Goal: Information Seeking & Learning: Learn about a topic

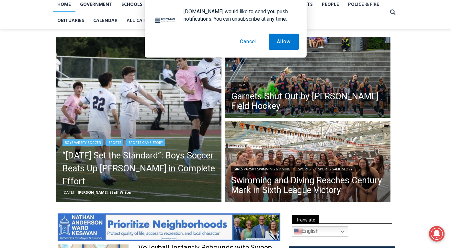
scroll to position [152, 0]
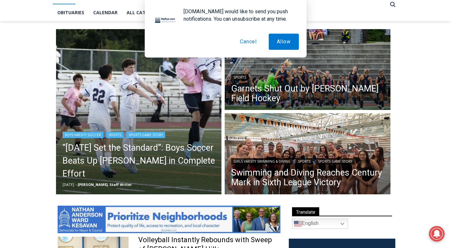
click at [158, 112] on img "Read More “Today Set the Standard”: Boys Soccer Beats Up Pelham in Complete Eff…" at bounding box center [139, 112] width 166 height 166
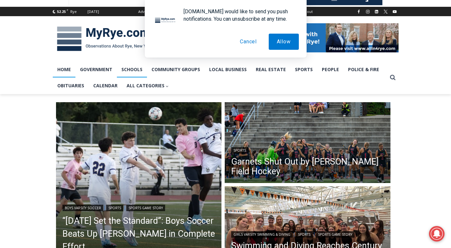
scroll to position [73, 0]
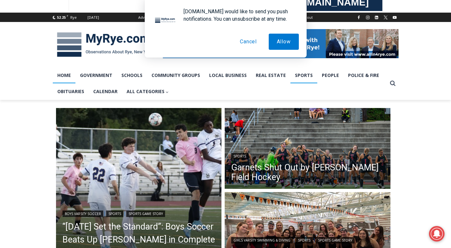
click at [297, 75] on link "Sports" at bounding box center [303, 75] width 27 height 16
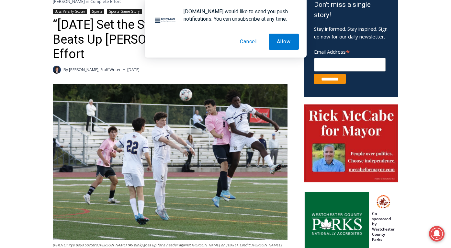
scroll to position [408, 0]
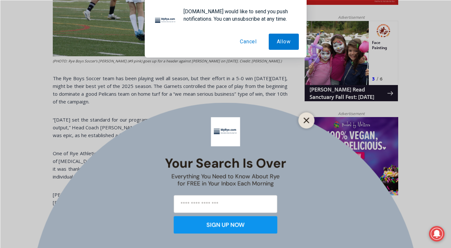
click at [305, 123] on icon "Close" at bounding box center [307, 121] width 6 height 6
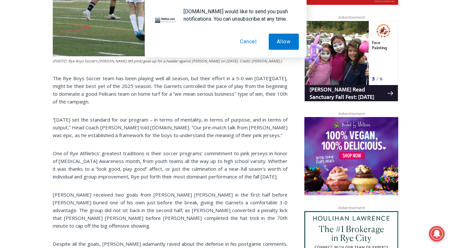
click at [246, 43] on button "Cancel" at bounding box center [248, 42] width 33 height 16
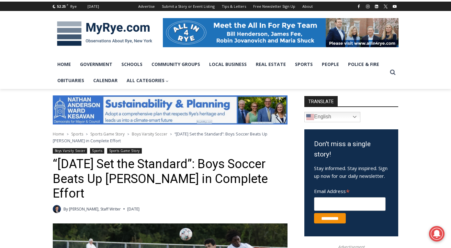
scroll to position [75, 0]
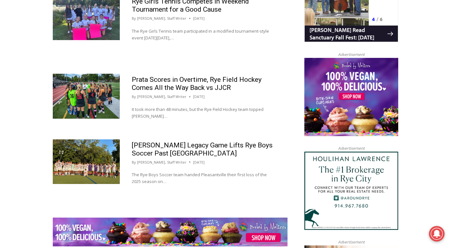
scroll to position [649, 0]
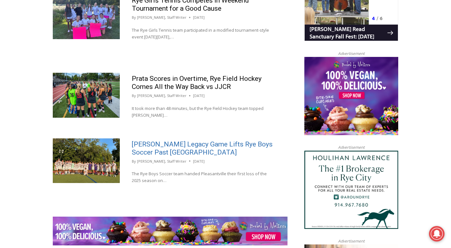
click at [204, 141] on link "[PERSON_NAME] Legacy Game Lifts Rye Boys Soccer Past [GEOGRAPHIC_DATA]" at bounding box center [202, 149] width 141 height 16
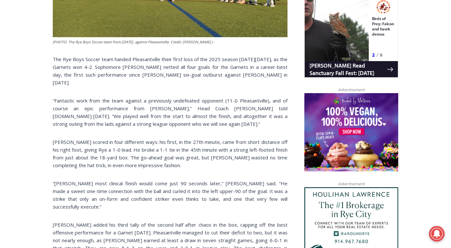
scroll to position [433, 0]
